Goal: Information Seeking & Learning: Find contact information

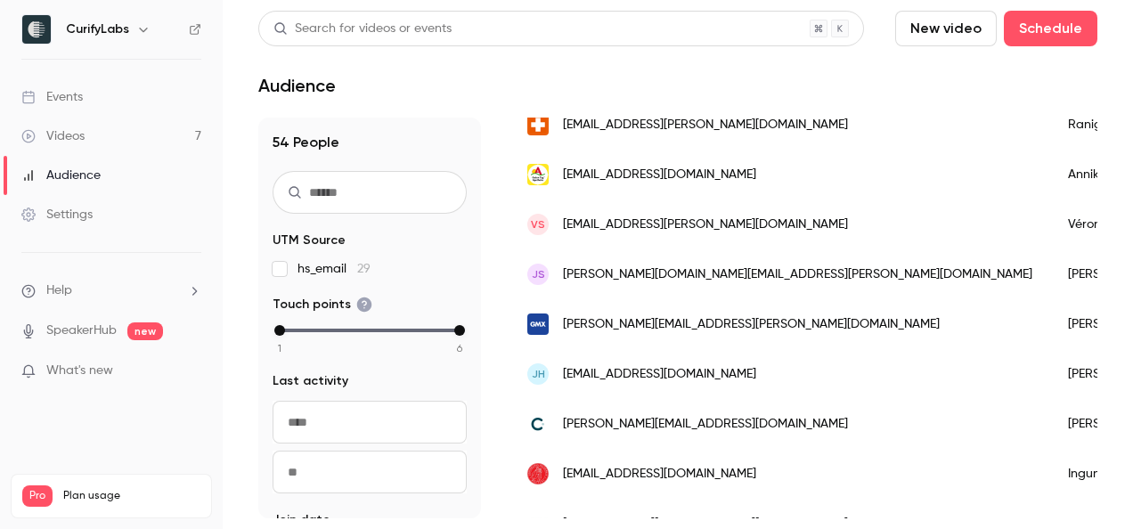
scroll to position [1638, 0]
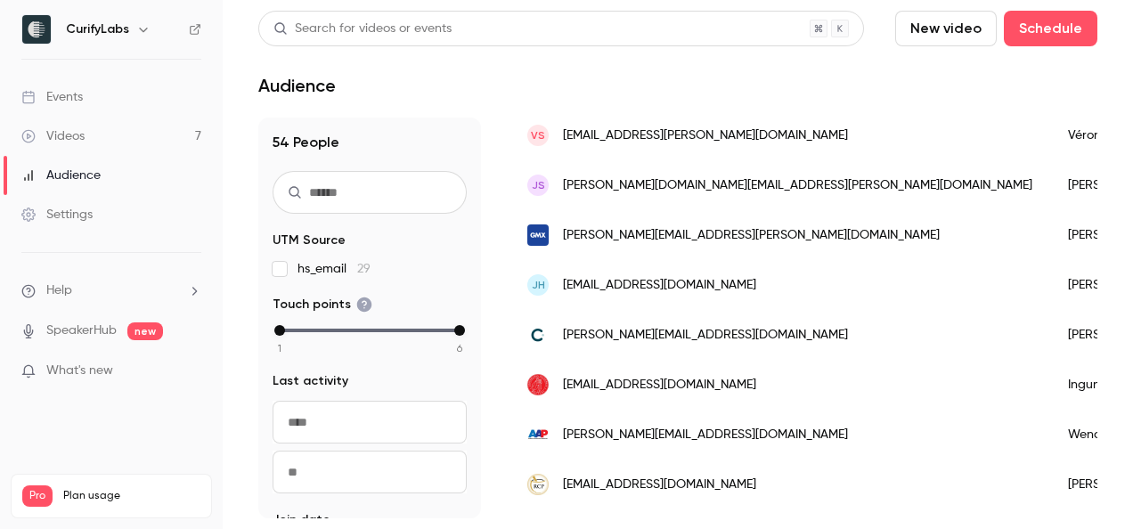
click at [661, 433] on span "[PERSON_NAME][EMAIL_ADDRESS][DOMAIN_NAME]" at bounding box center [705, 435] width 285 height 19
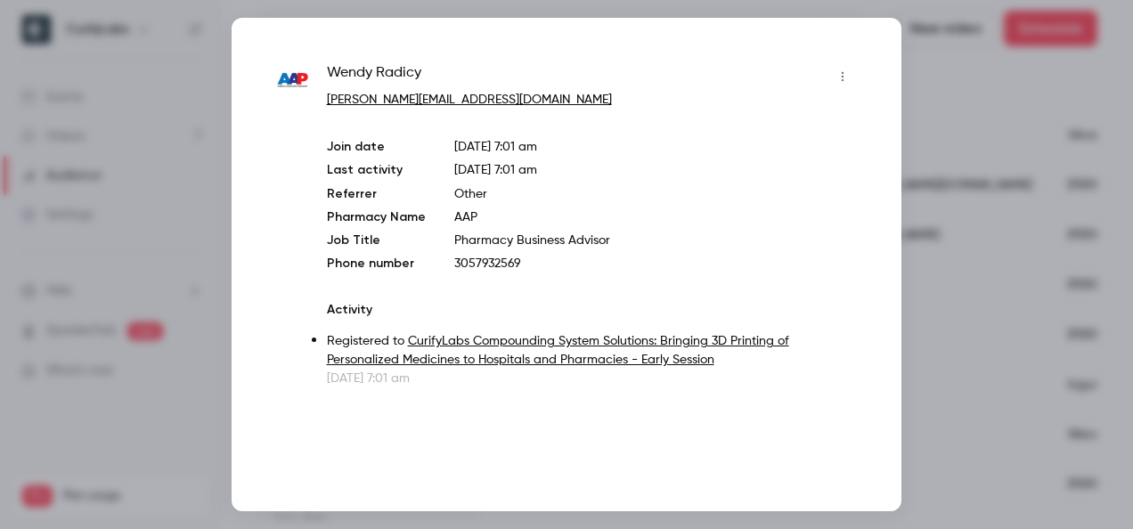
click at [979, 114] on div at bounding box center [566, 264] width 1133 height 529
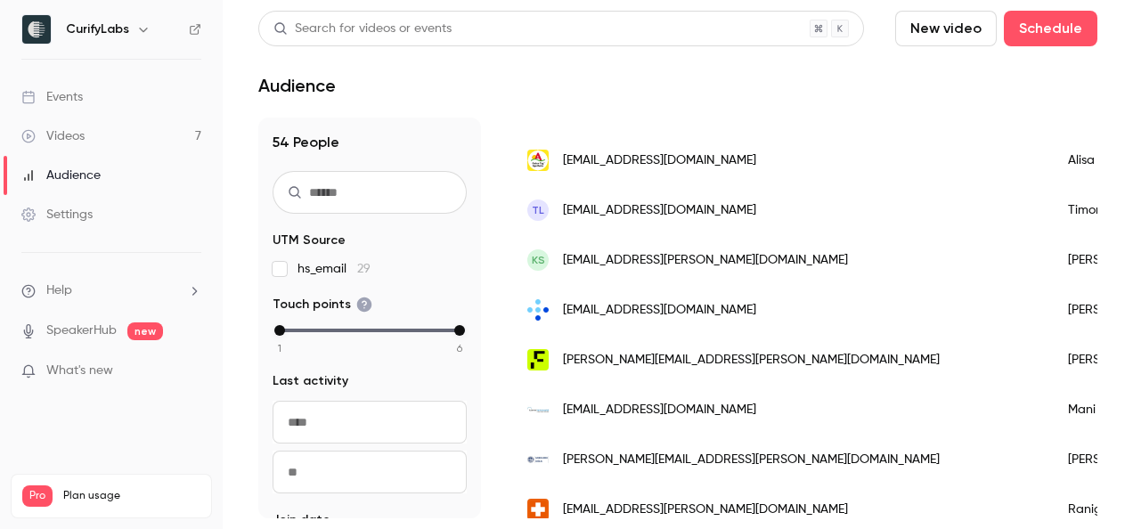
scroll to position [1193, 0]
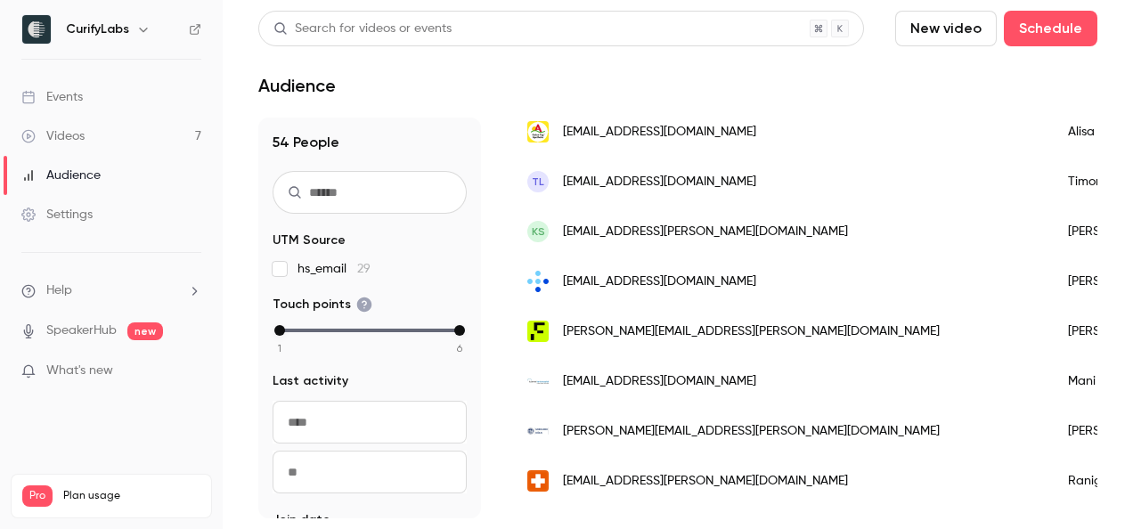
click at [638, 288] on div "[EMAIL_ADDRESS][DOMAIN_NAME]" at bounding box center [779, 281] width 540 height 50
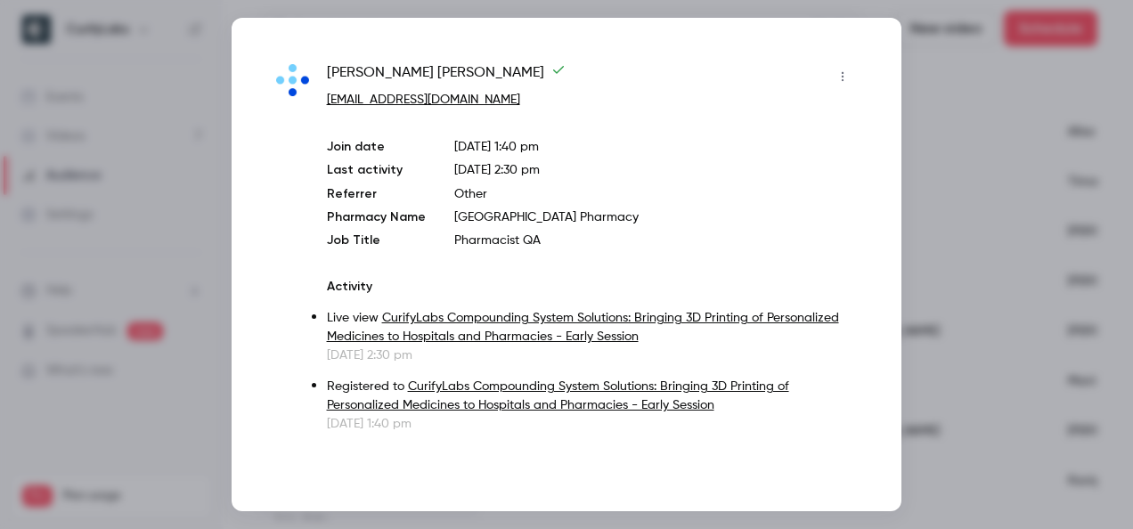
click at [1010, 198] on div at bounding box center [566, 264] width 1133 height 529
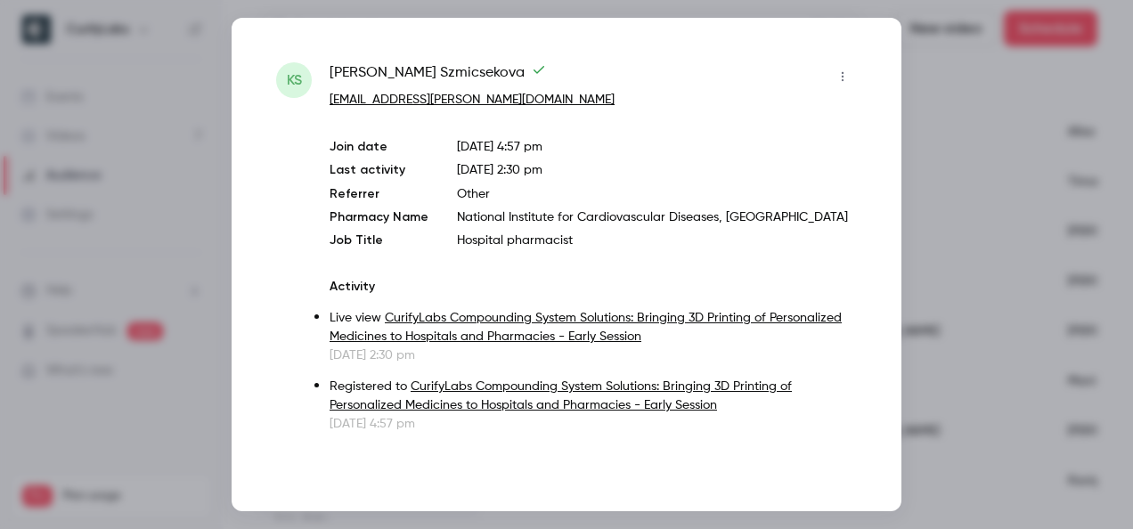
click at [956, 282] on div at bounding box center [566, 264] width 1133 height 529
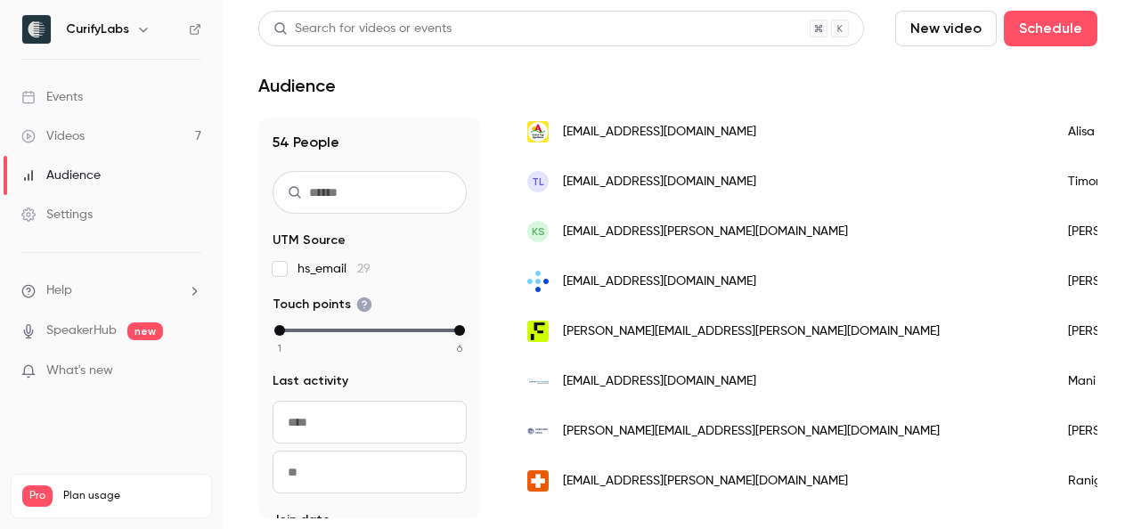
scroll to position [1104, 0]
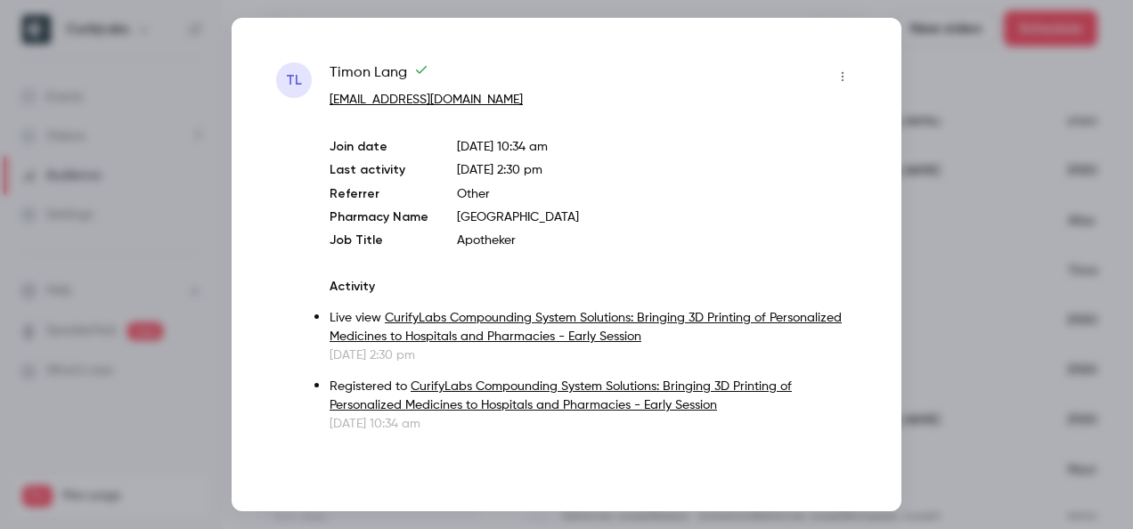
click at [936, 299] on div at bounding box center [566, 264] width 1133 height 529
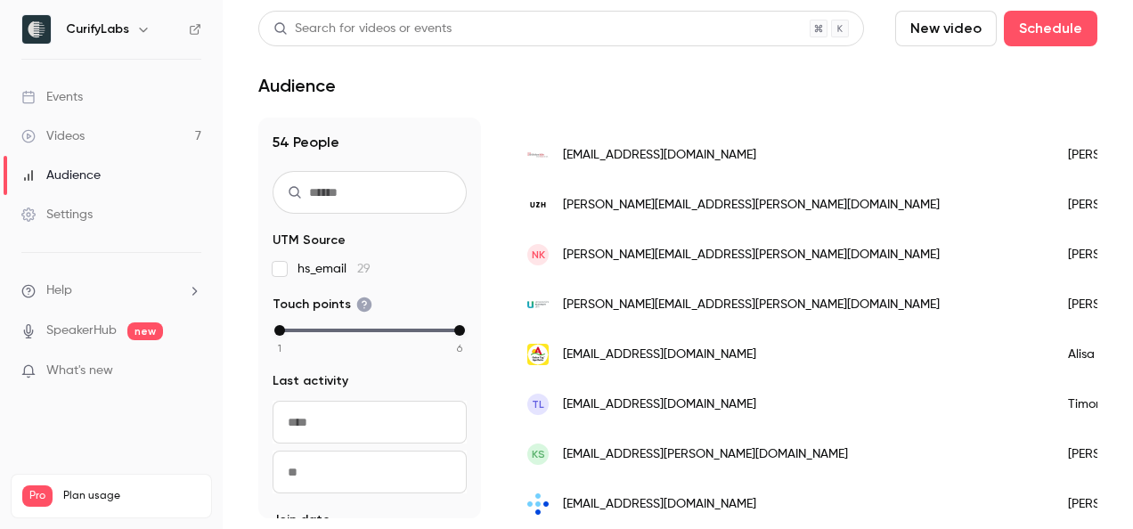
scroll to position [926, 0]
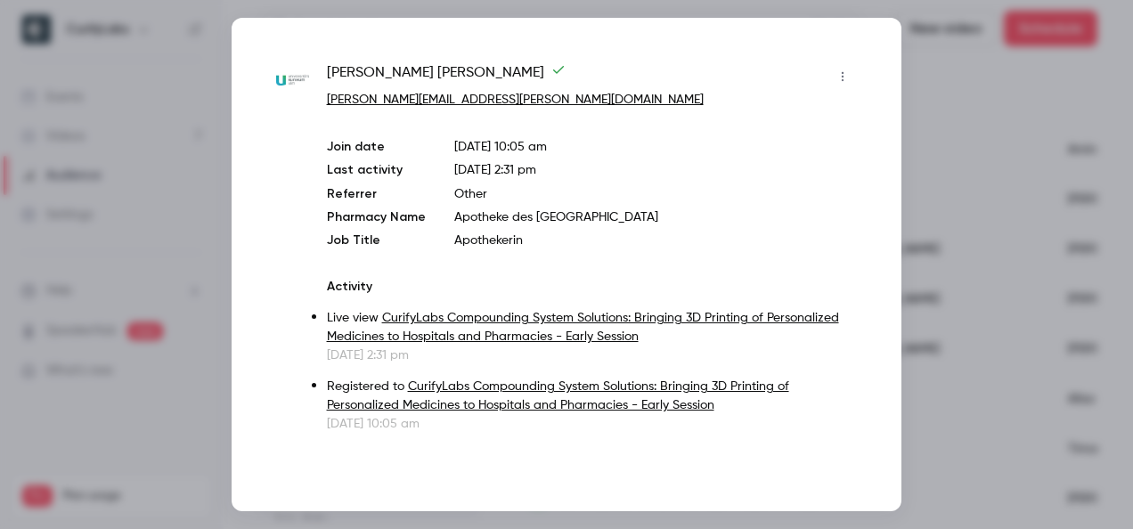
click at [932, 342] on div at bounding box center [566, 264] width 1133 height 529
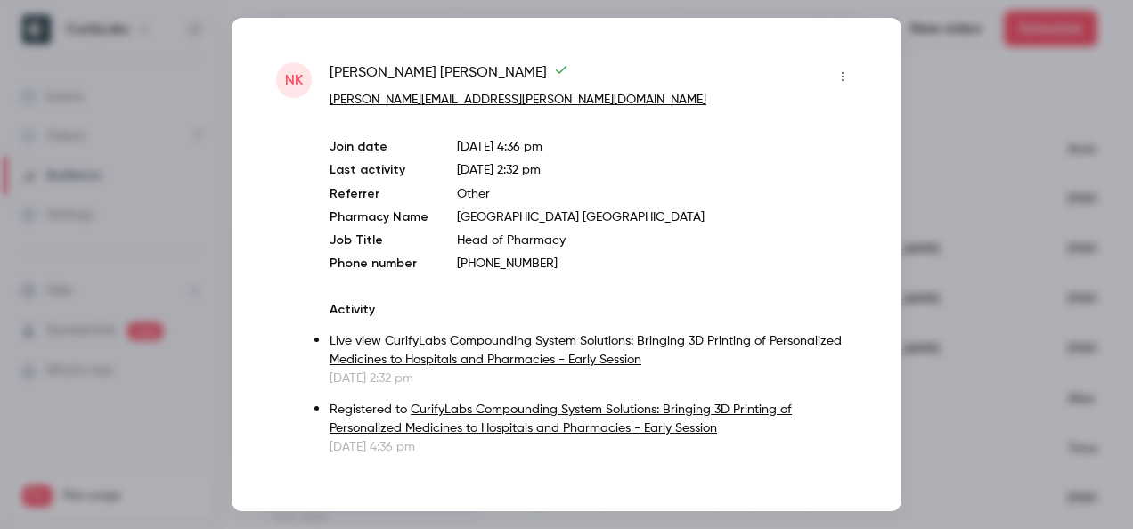
click at [945, 344] on div at bounding box center [566, 264] width 1133 height 529
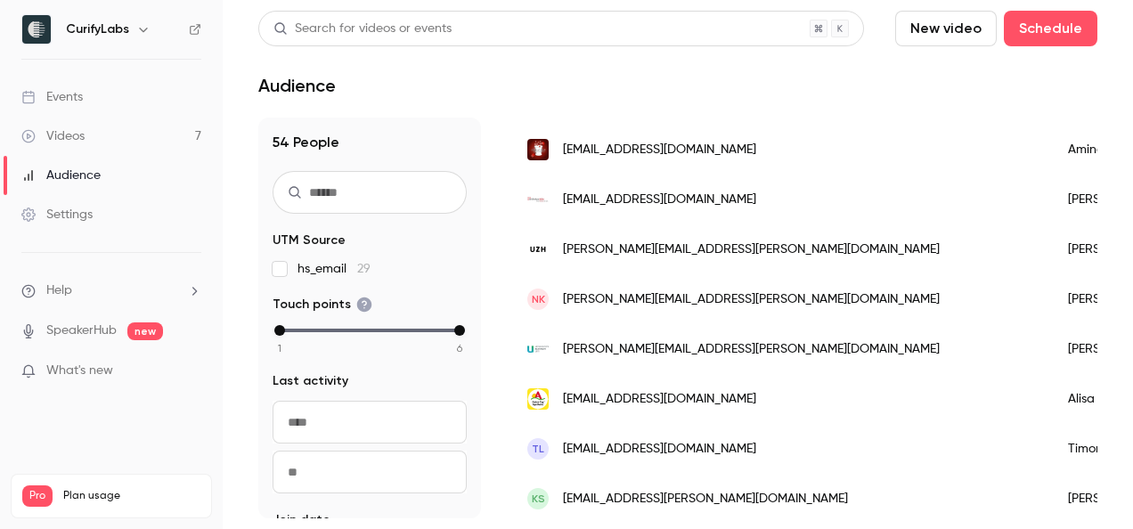
scroll to position [837, 0]
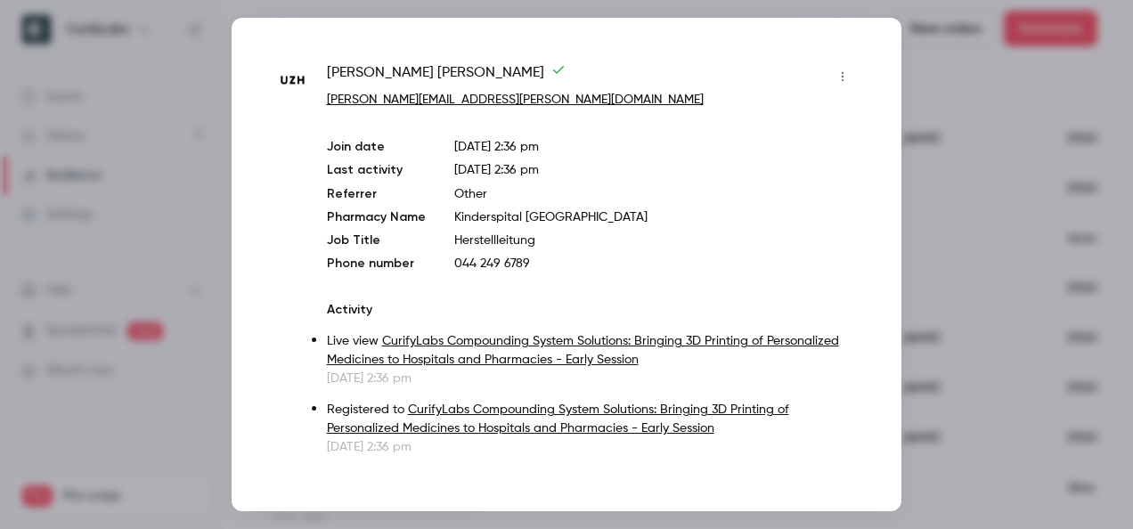
click at [943, 366] on div at bounding box center [566, 264] width 1133 height 529
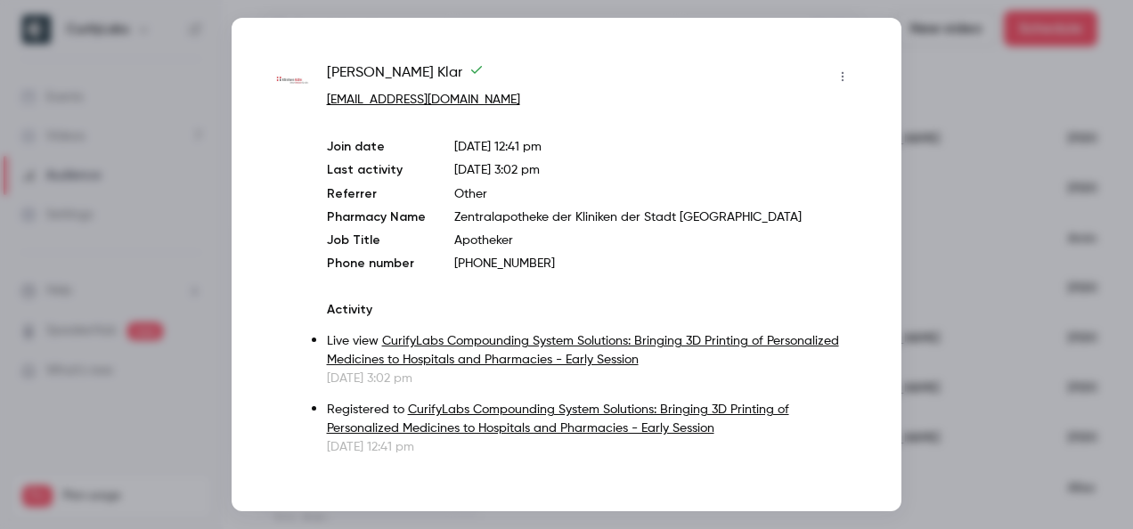
click at [934, 346] on div at bounding box center [566, 264] width 1133 height 529
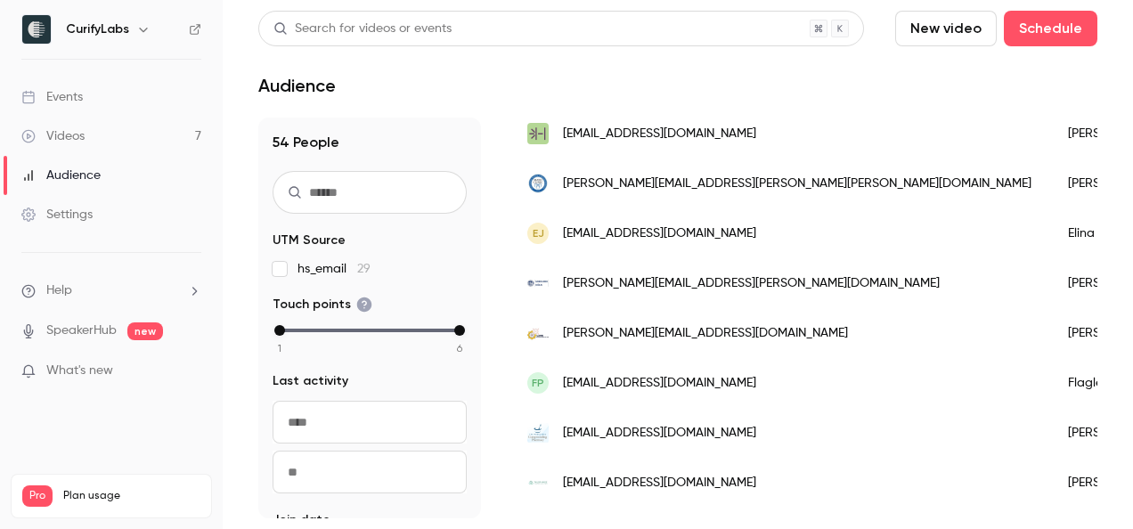
scroll to position [303, 0]
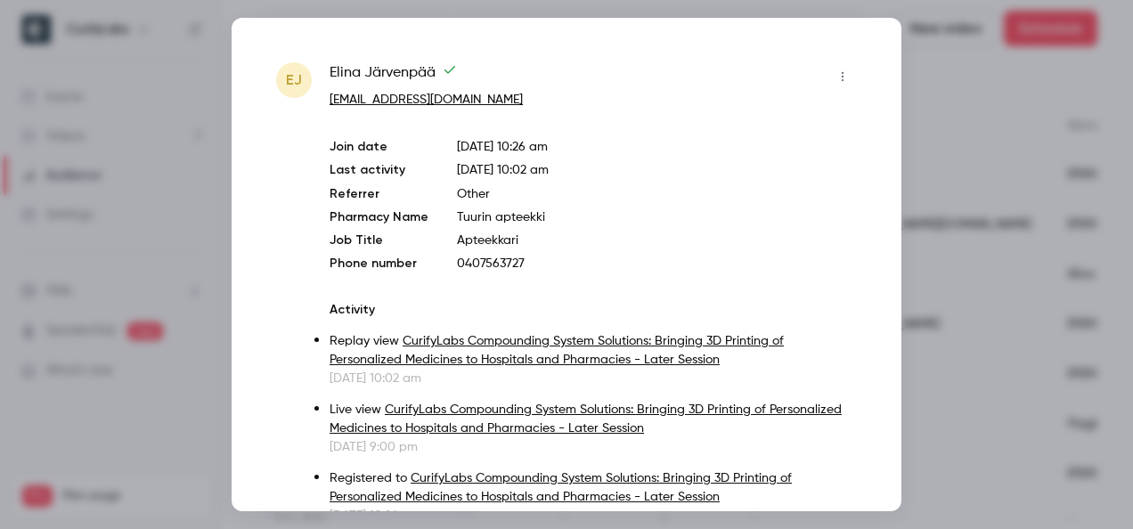
click at [915, 296] on div at bounding box center [566, 264] width 1133 height 529
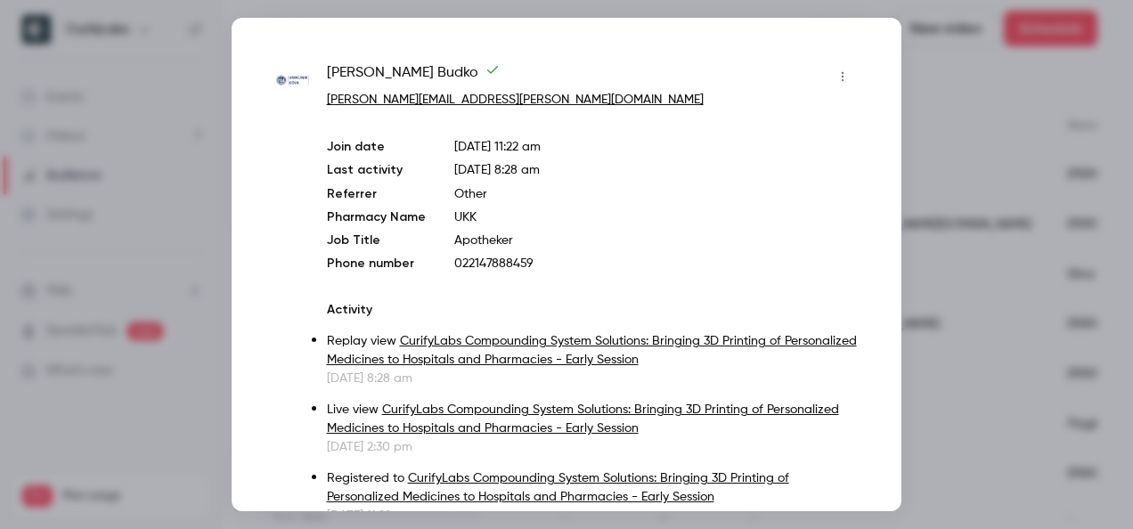
click at [917, 329] on div at bounding box center [566, 264] width 1133 height 529
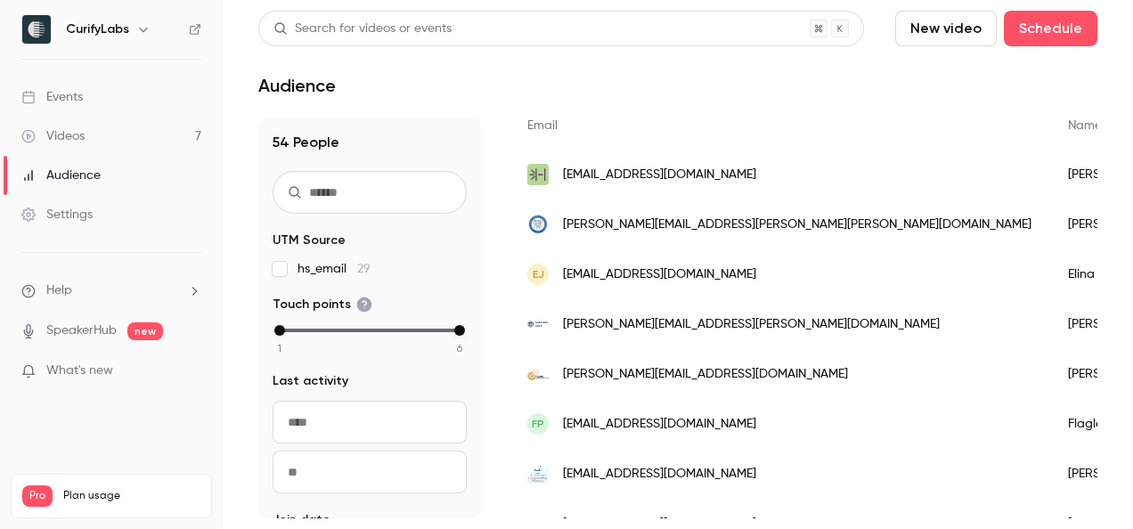
scroll to position [214, 0]
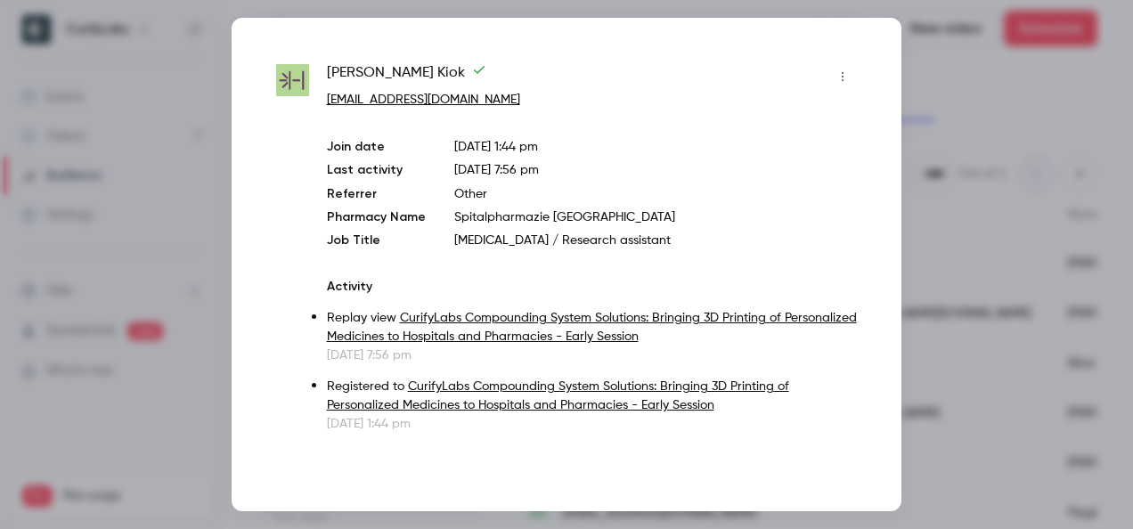
click at [906, 311] on div at bounding box center [566, 264] width 1133 height 529
